Goal: Task Accomplishment & Management: Use online tool/utility

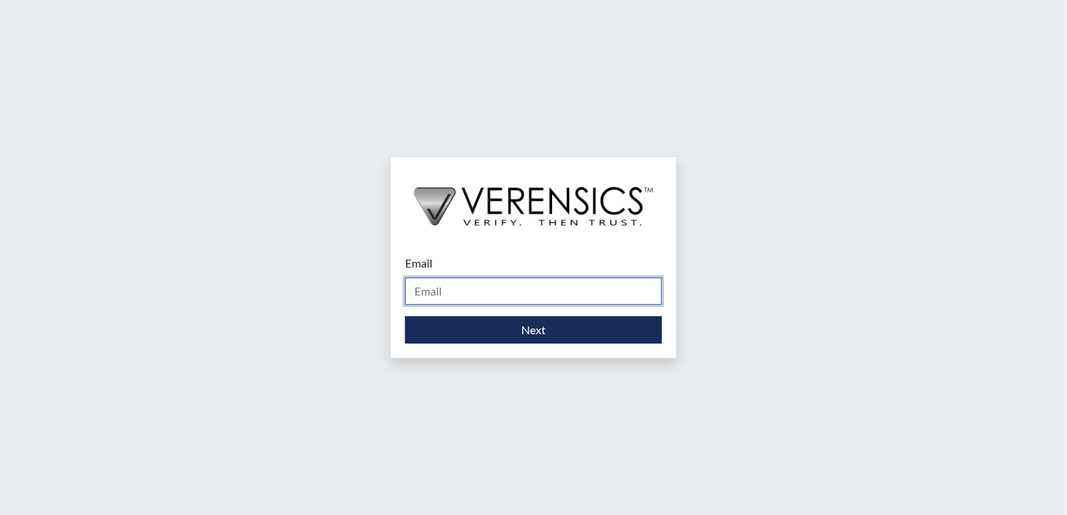
click at [538, 282] on input "Email" at bounding box center [533, 291] width 257 height 27
type input "[DOMAIN_NAME][EMAIL_ADDRESS][DOMAIN_NAME]"
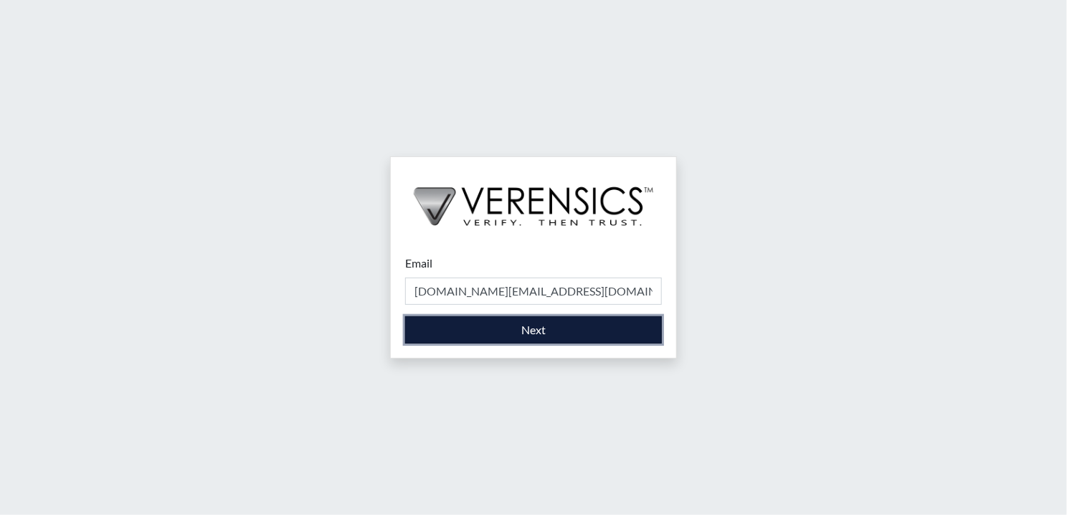
click at [557, 326] on button "Next" at bounding box center [533, 329] width 257 height 27
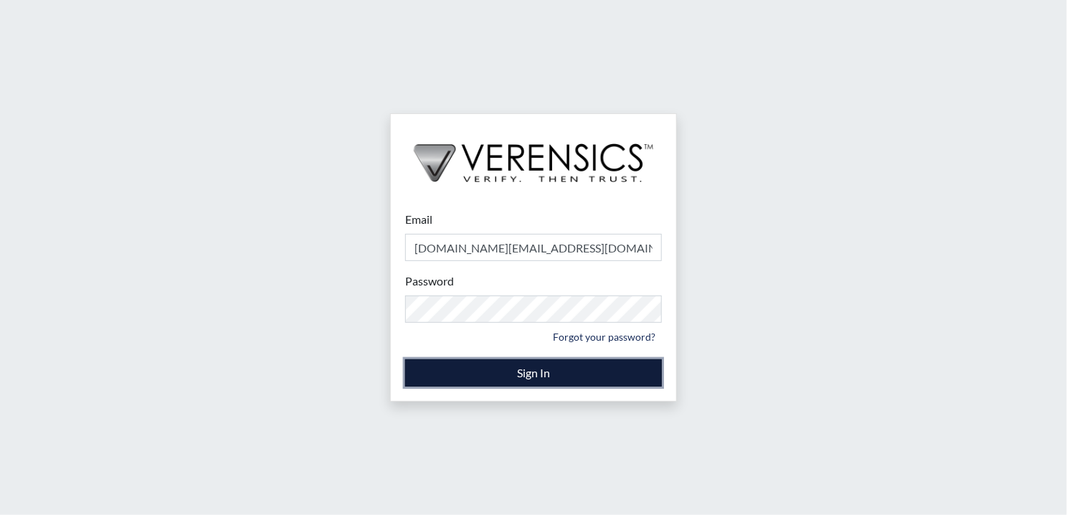
click at [492, 369] on button "Sign In" at bounding box center [533, 372] width 257 height 27
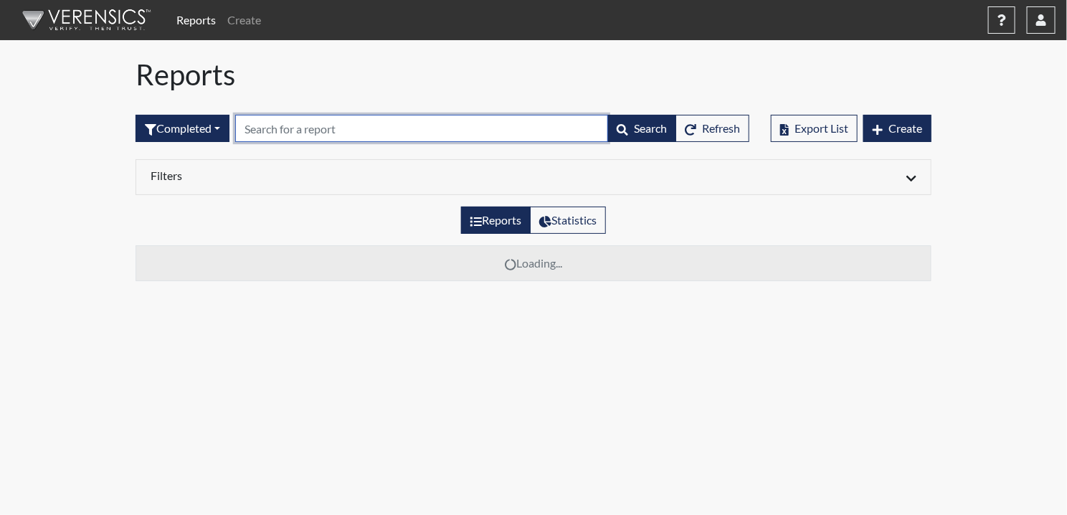
click at [380, 129] on input "text" at bounding box center [421, 128] width 373 height 27
drag, startPoint x: 295, startPoint y: 132, endPoint x: 244, endPoint y: 128, distance: 51.8
click at [244, 128] on input "7567" at bounding box center [421, 128] width 373 height 27
type input "7567"
click at [270, 125] on input "7567" at bounding box center [421, 128] width 373 height 27
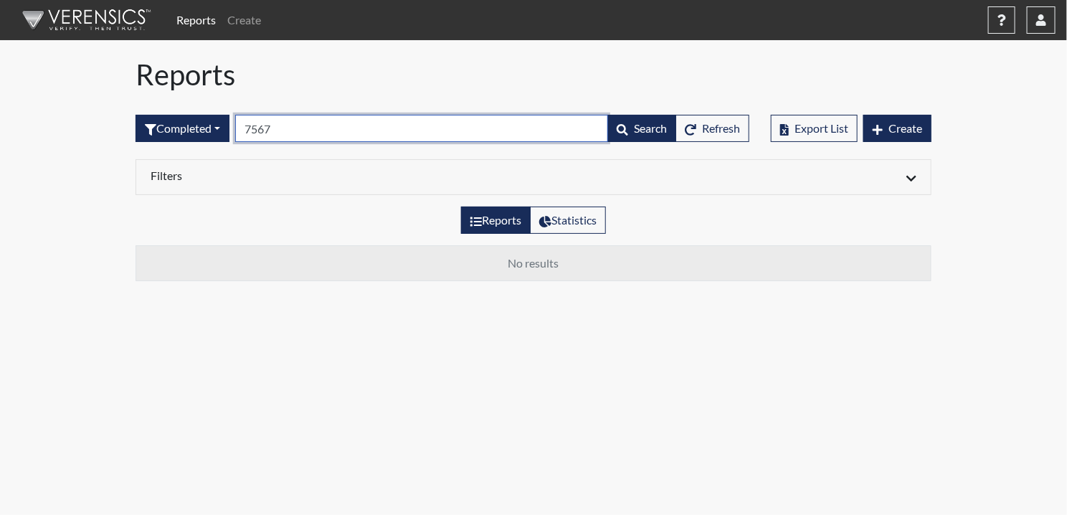
click at [287, 131] on input "7567" at bounding box center [421, 128] width 373 height 27
